Goal: Navigation & Orientation: Understand site structure

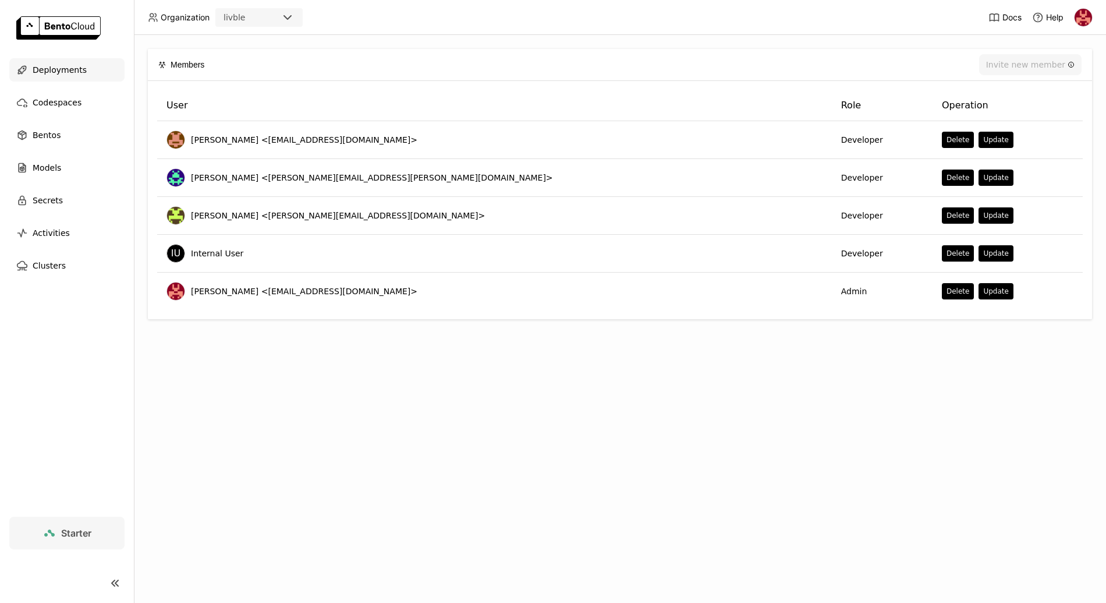
click at [66, 72] on span "Deployments" at bounding box center [60, 70] width 54 height 14
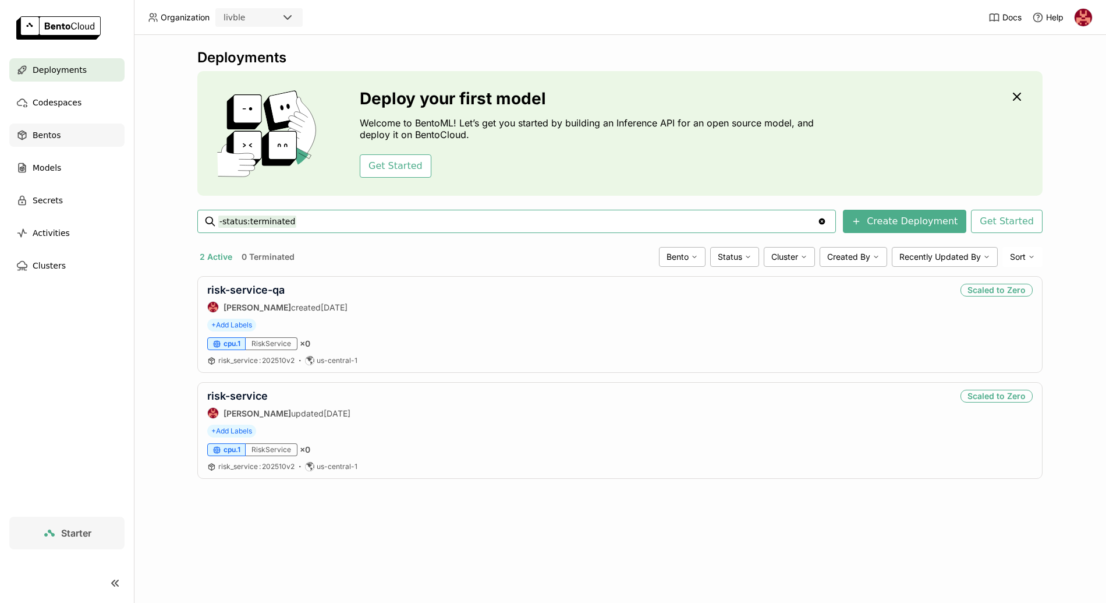
click at [37, 135] on span "Bentos" at bounding box center [47, 135] width 28 height 14
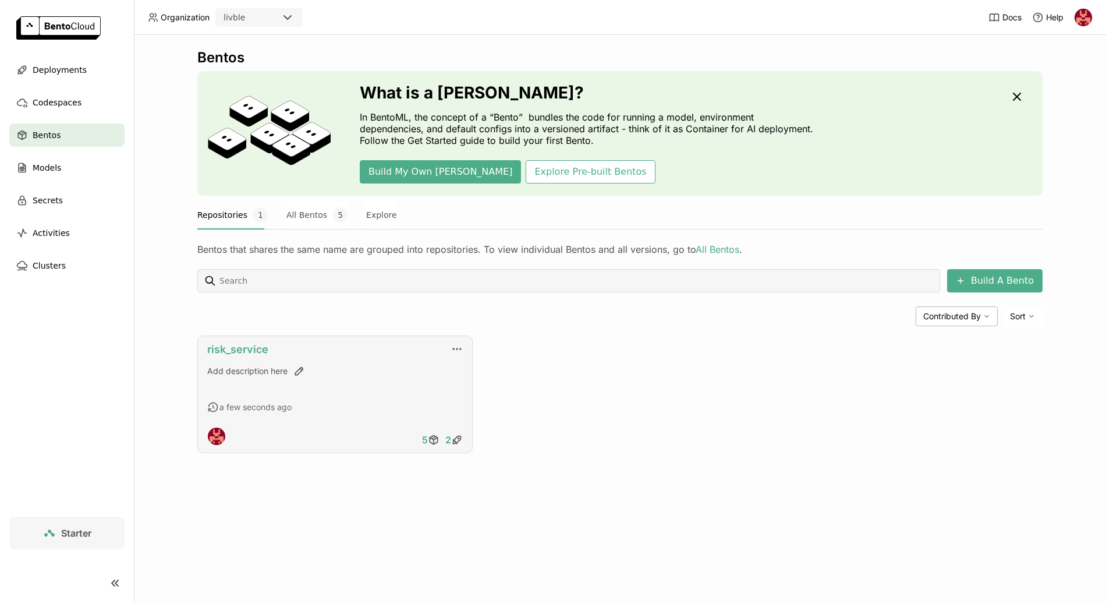
click at [245, 351] on link "risk_service" at bounding box center [237, 349] width 61 height 12
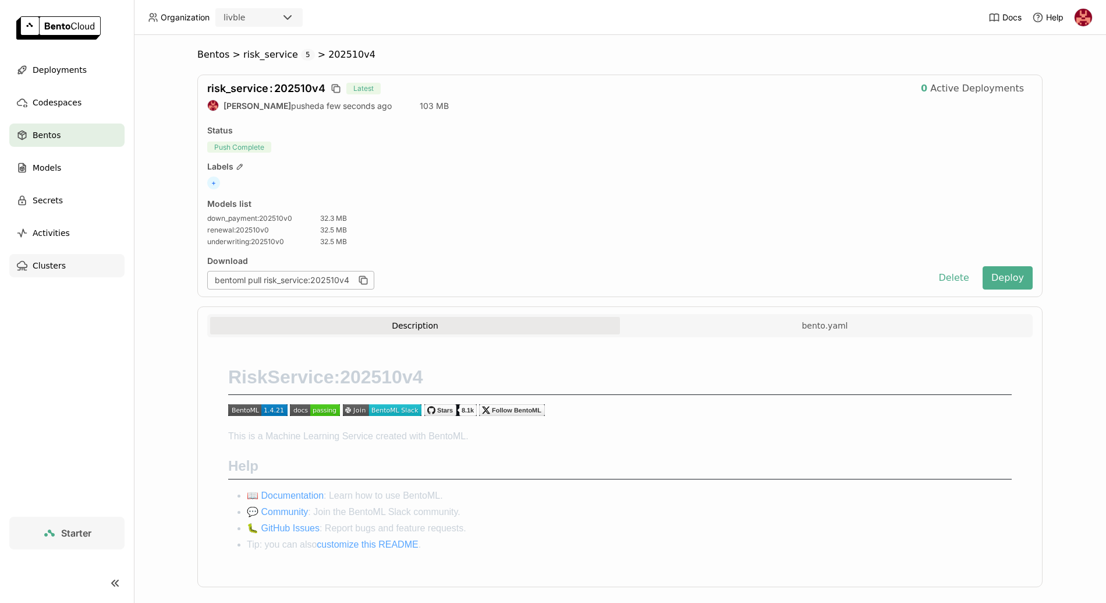
click at [49, 272] on span "Clusters" at bounding box center [49, 266] width 33 height 14
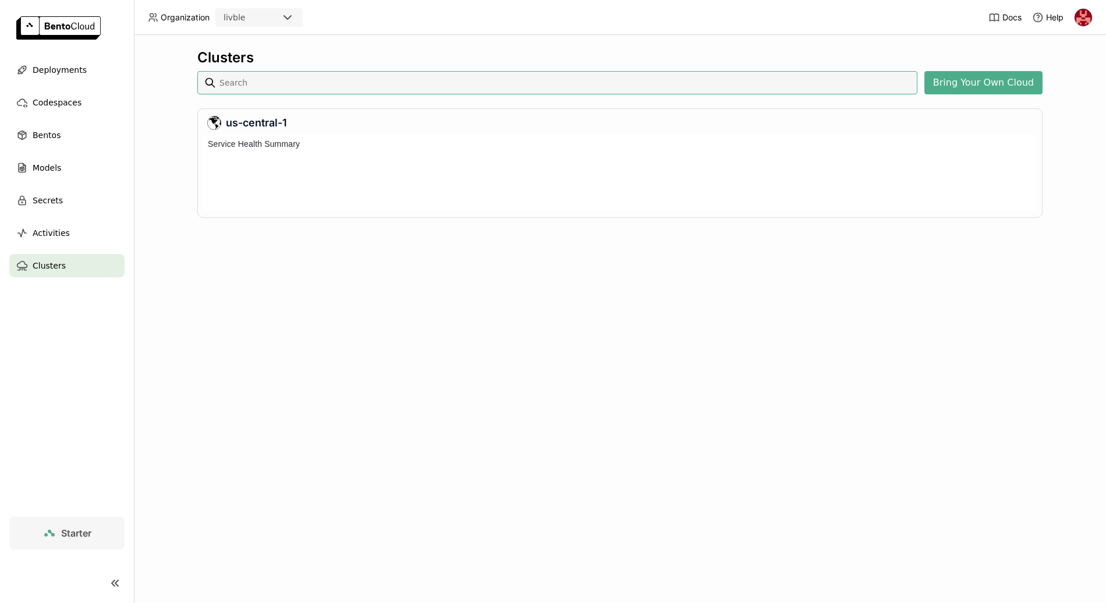
scroll to position [71, 829]
click at [54, 69] on span "Deployments" at bounding box center [60, 70] width 54 height 14
